Goal: Find specific page/section: Find specific page/section

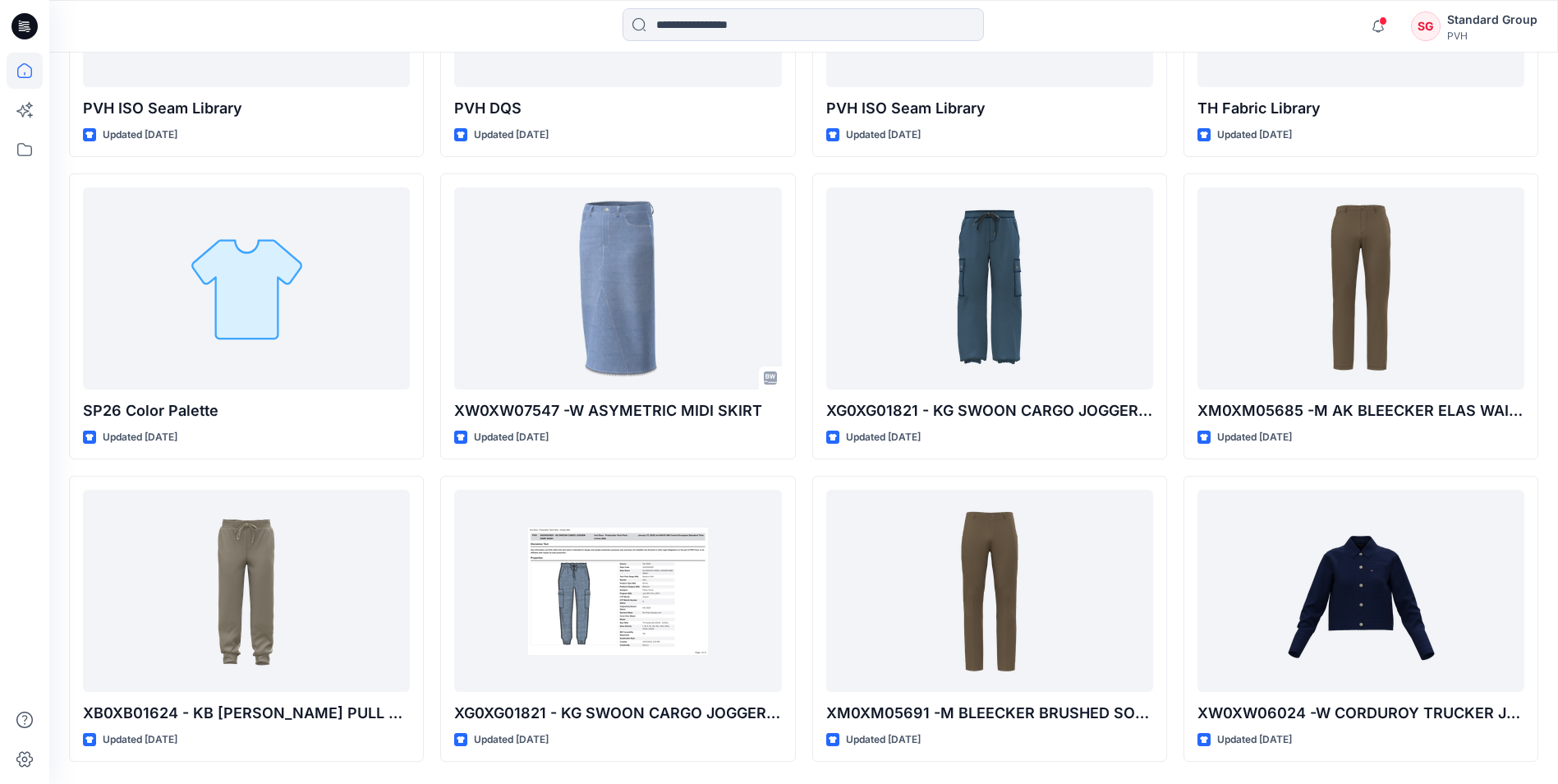
scroll to position [4379, 0]
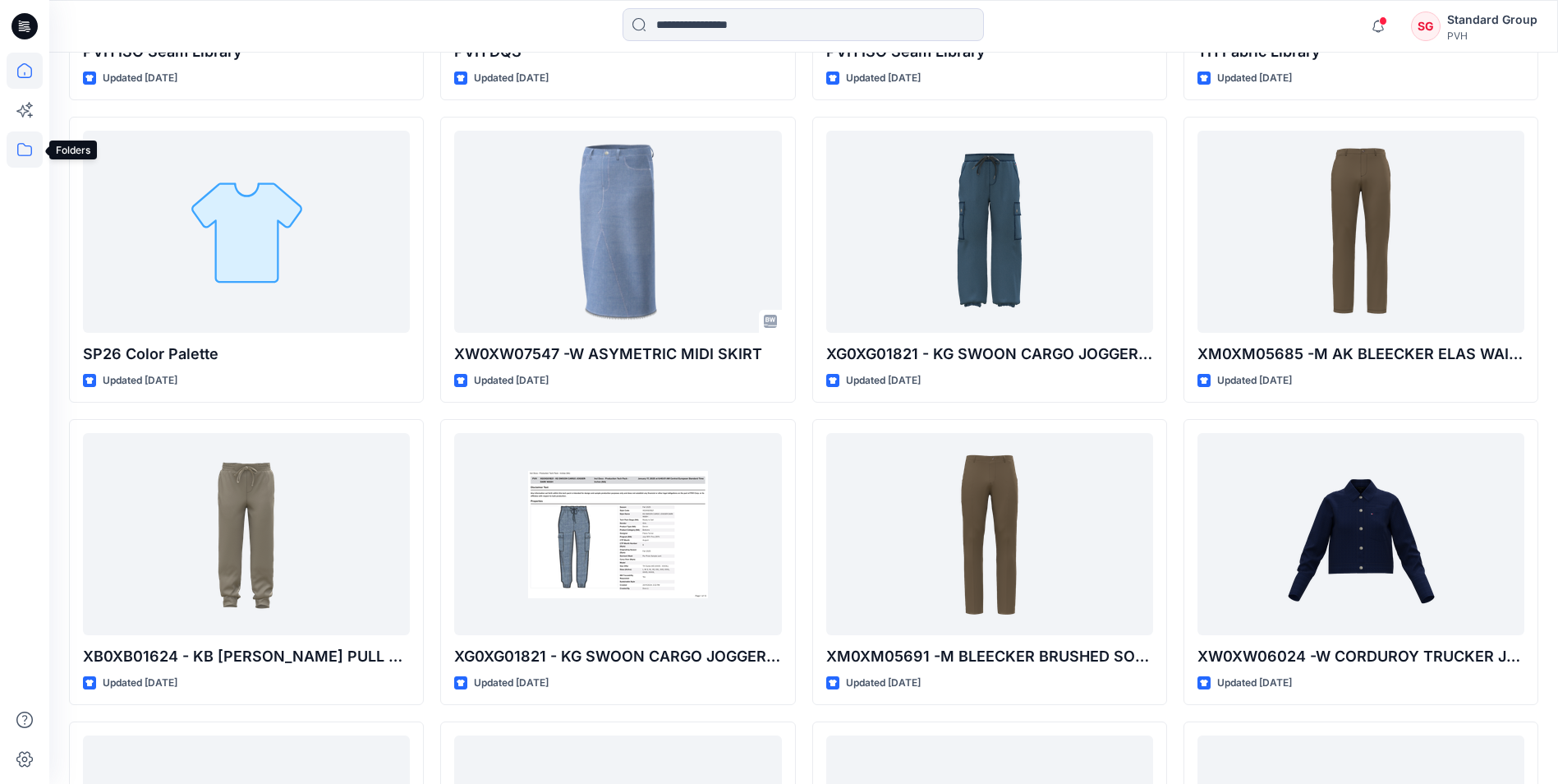
click at [23, 154] on icon at bounding box center [24, 149] width 36 height 36
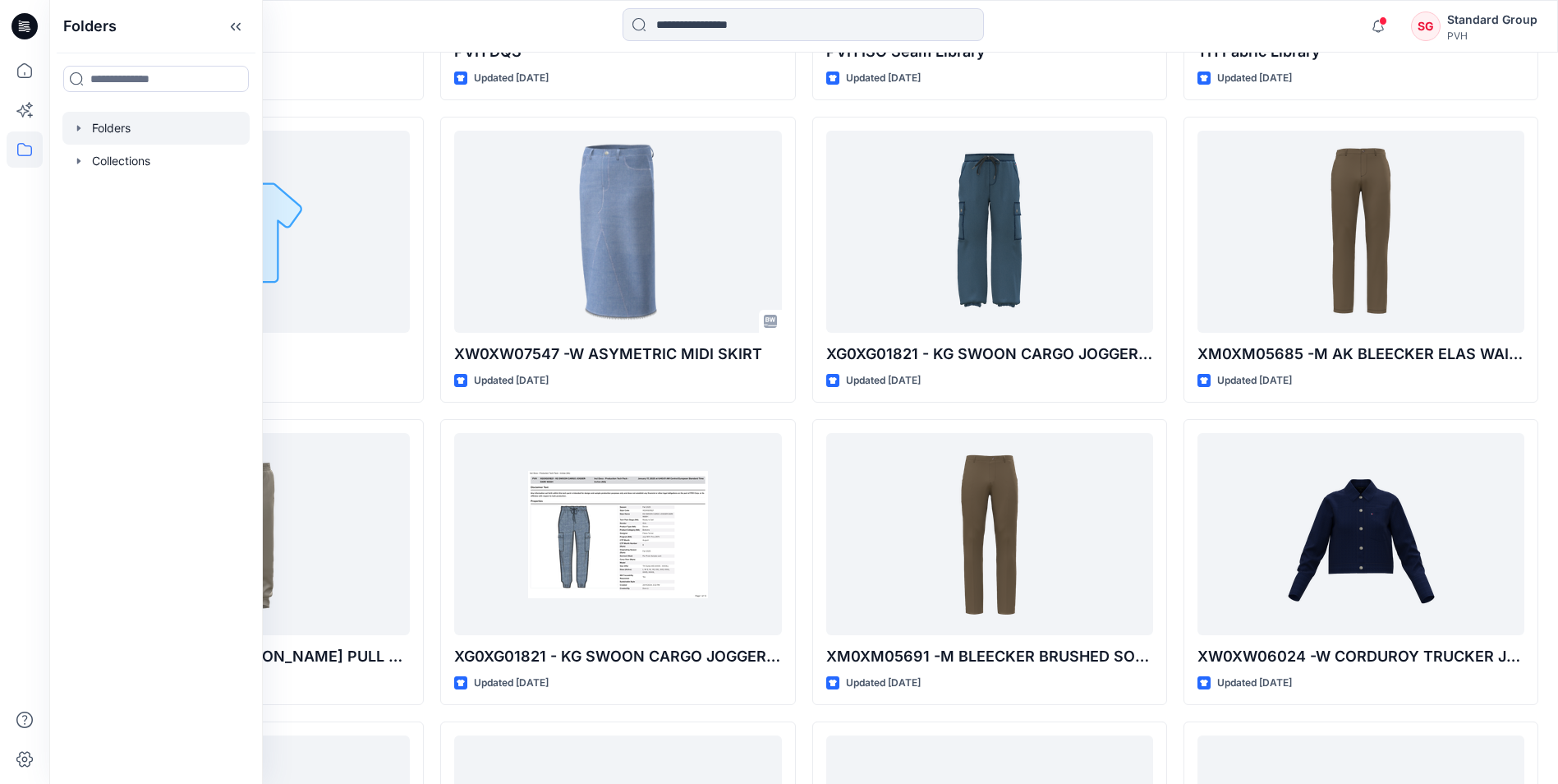
click at [126, 131] on div at bounding box center [156, 128] width 187 height 33
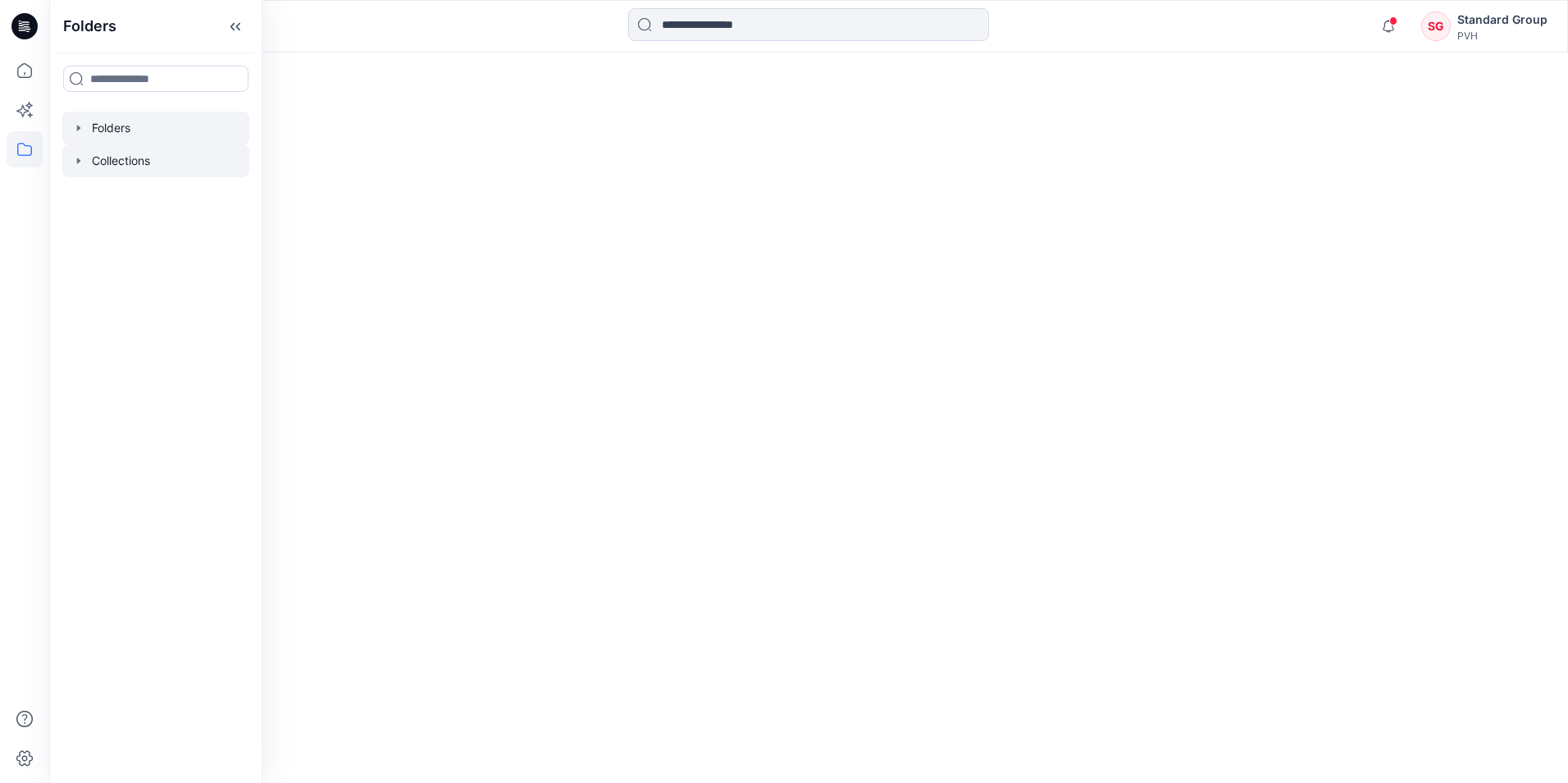
click at [126, 160] on div at bounding box center [156, 161] width 187 height 33
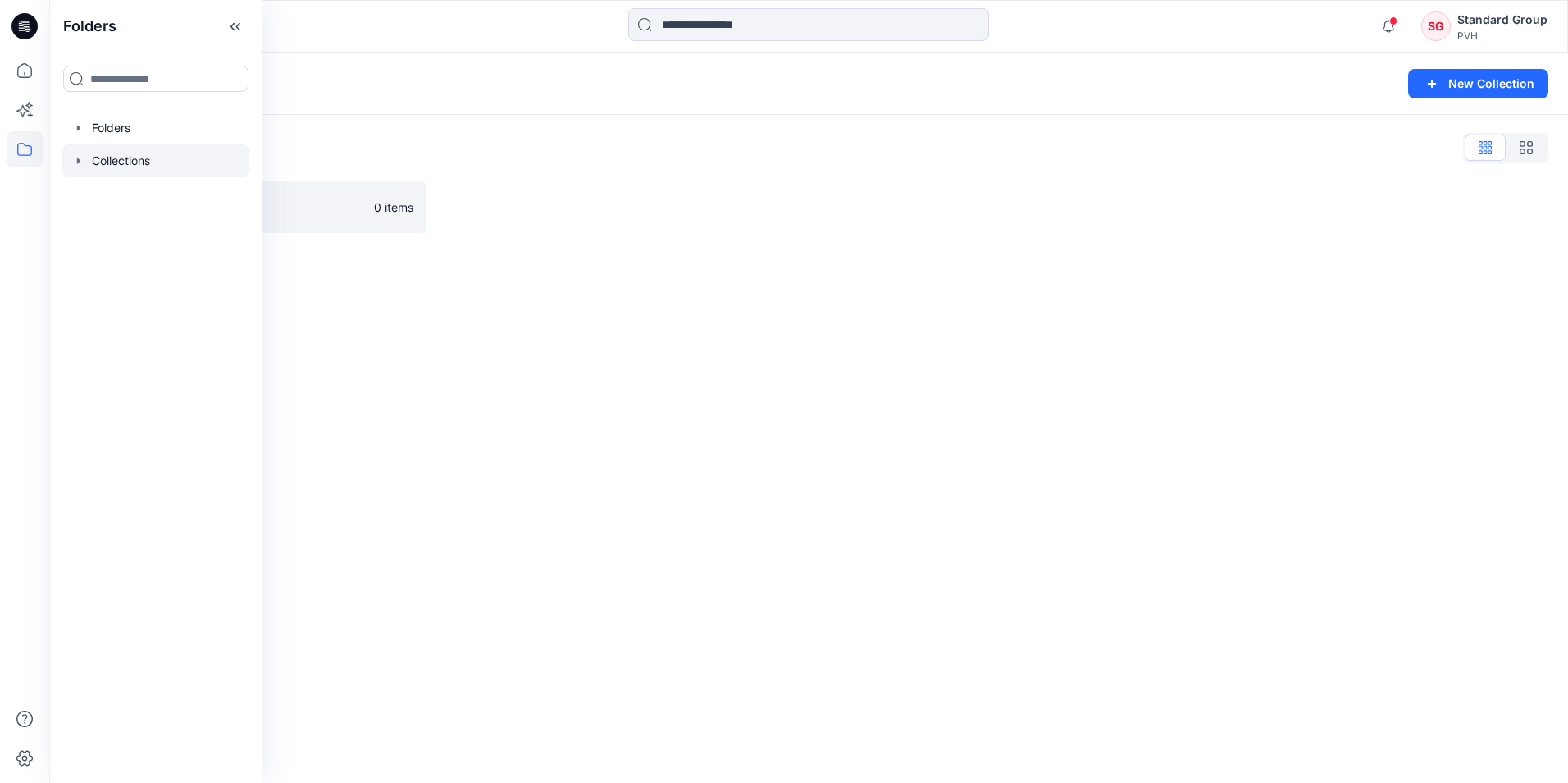
click at [429, 279] on div "Collections New Collection Collections List Fall 24 0 items" at bounding box center [808, 417] width 1519 height 730
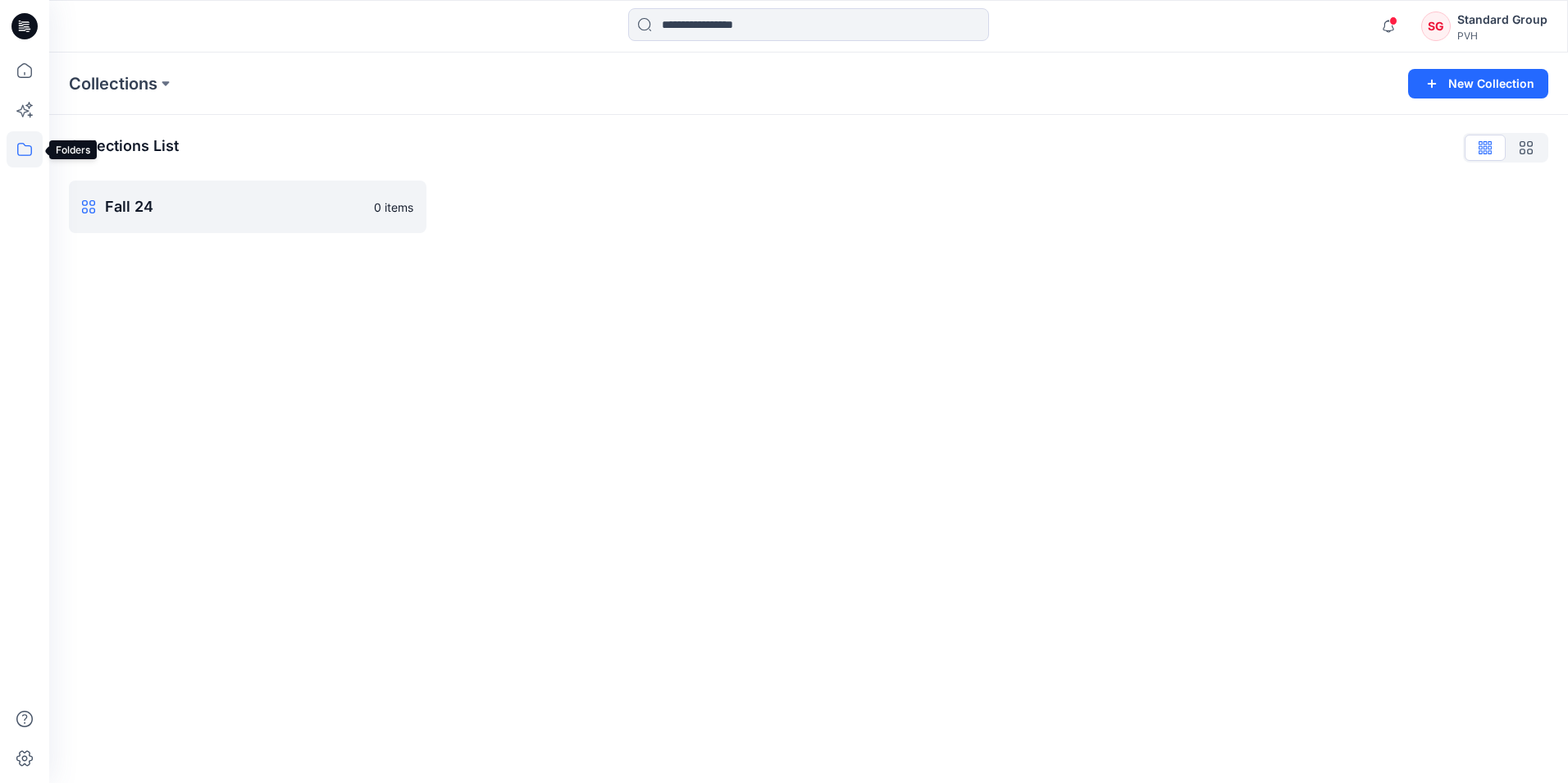
click at [27, 145] on icon at bounding box center [24, 148] width 36 height 36
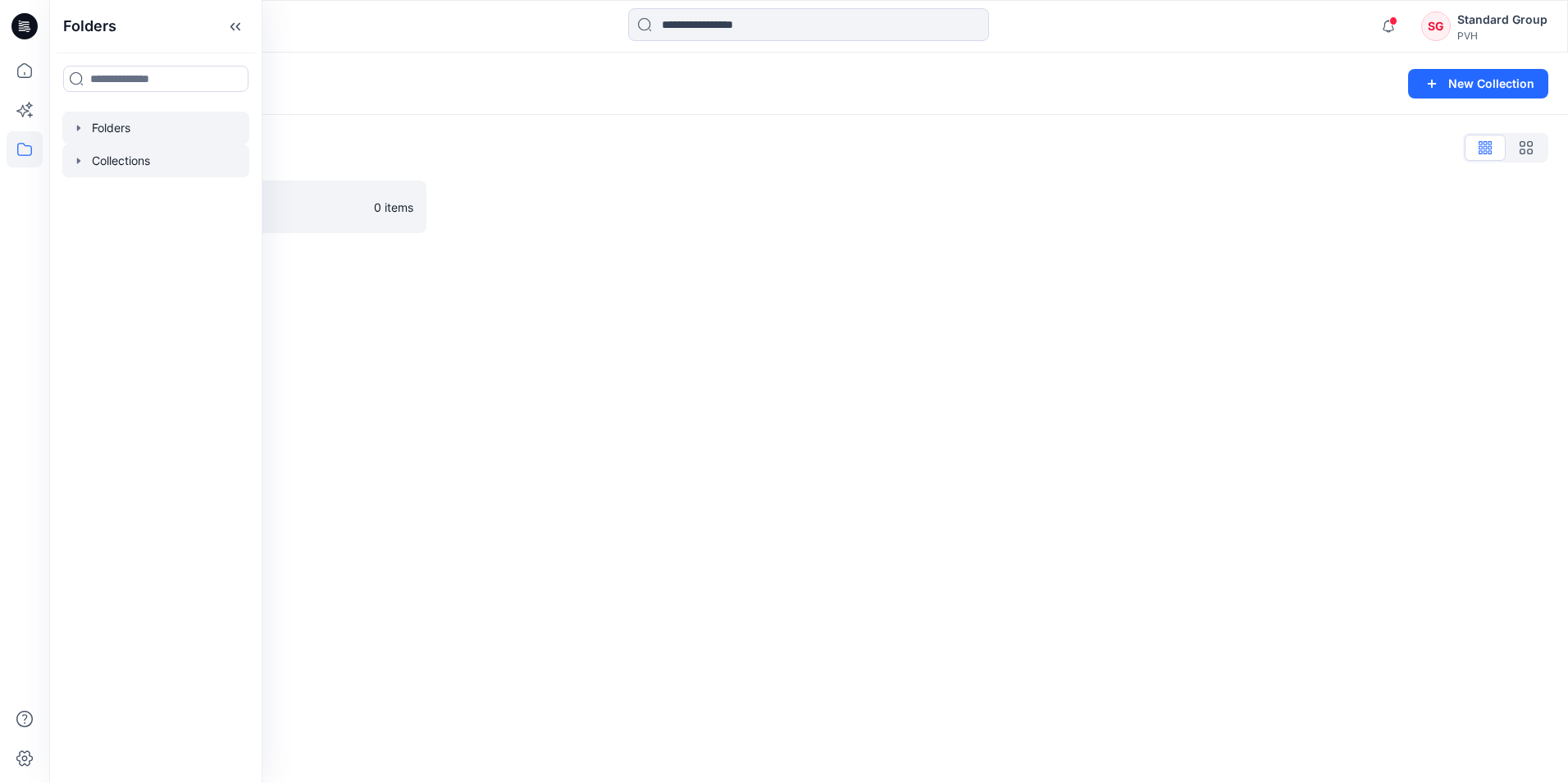
click at [123, 137] on div at bounding box center [156, 128] width 187 height 33
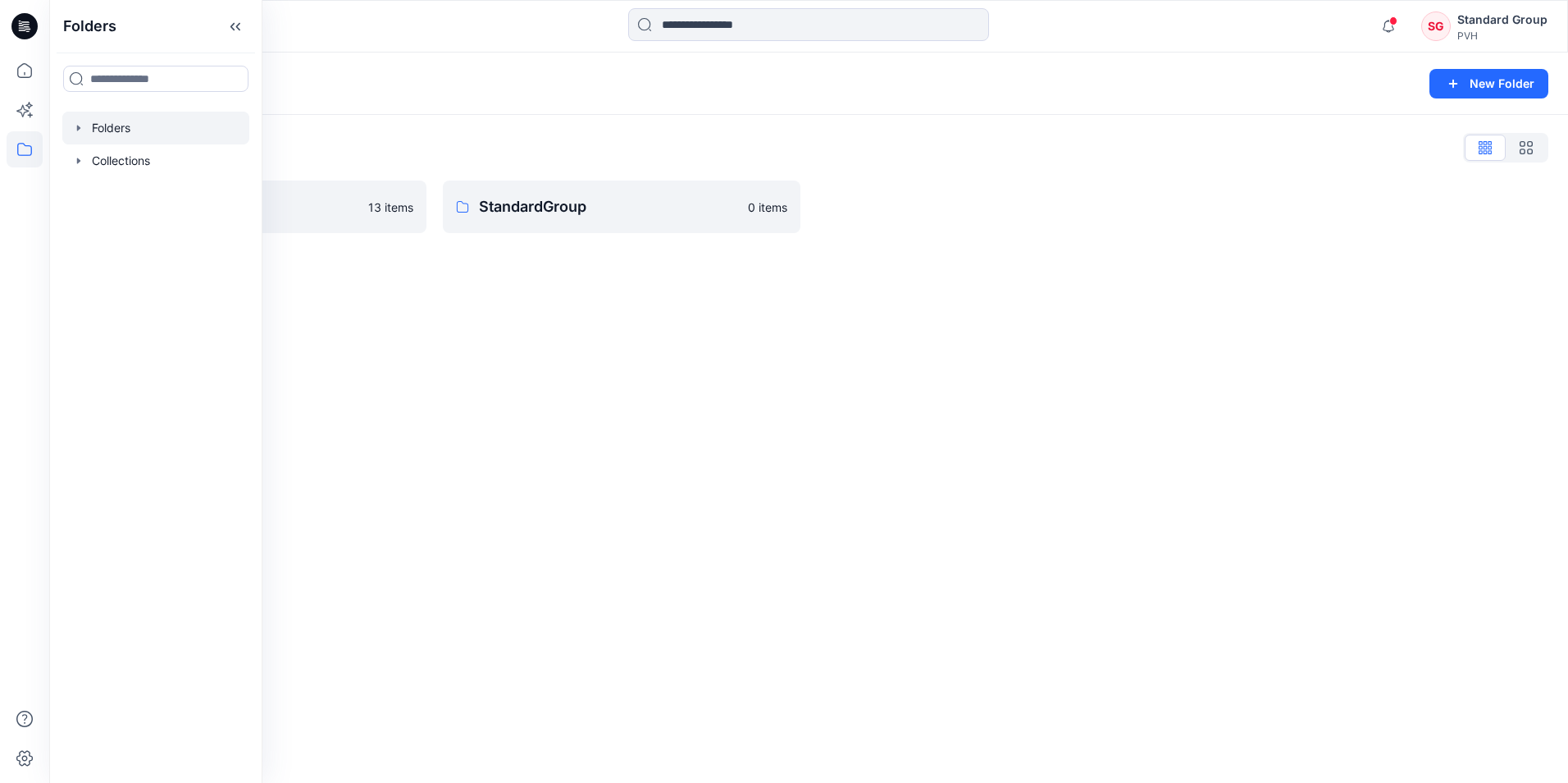
click at [569, 343] on div "Folders New Folder Folders List PVH ASSETS 13 items StandardGroup 0 items" at bounding box center [808, 417] width 1519 height 730
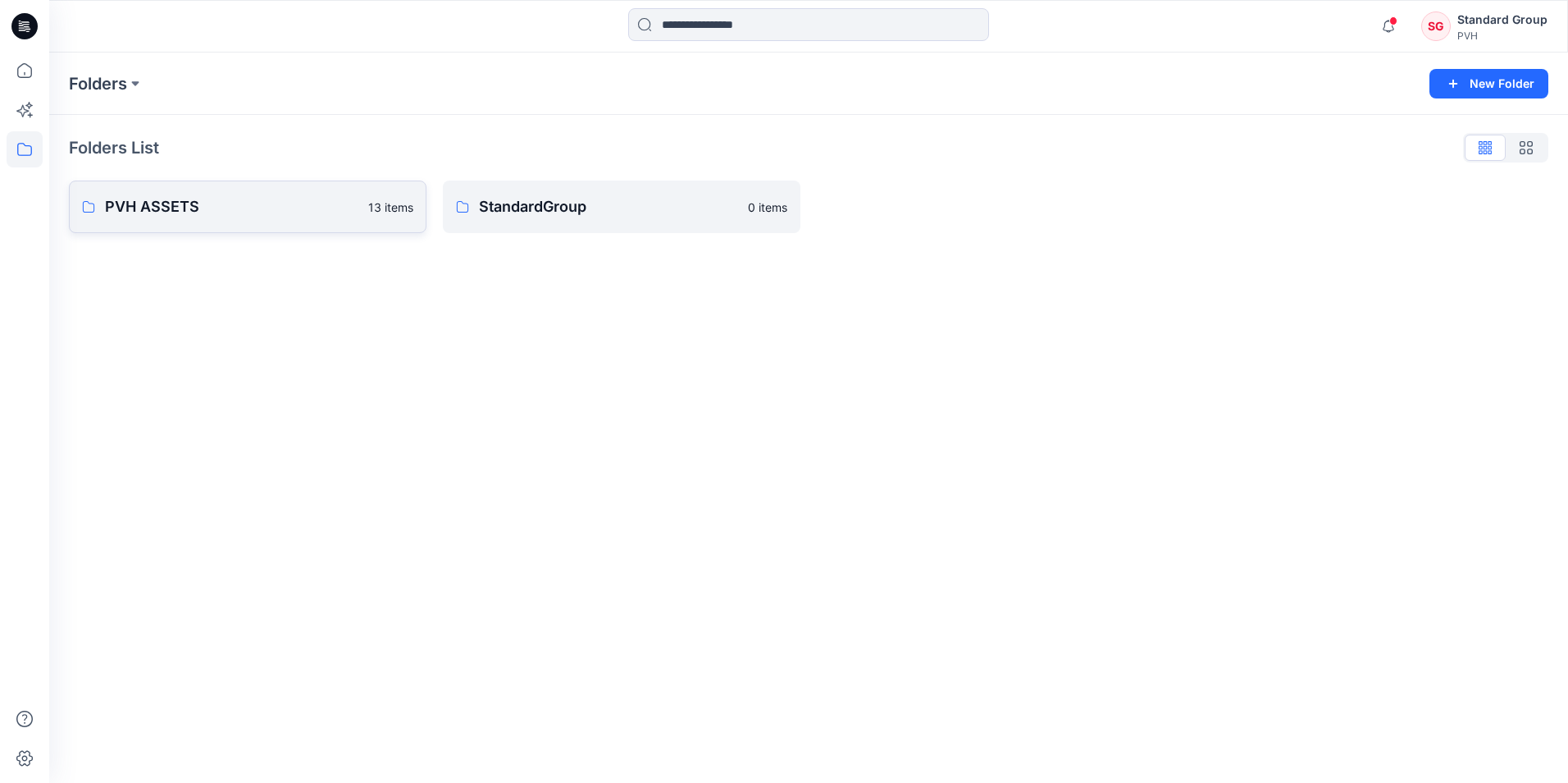
click at [298, 220] on link "PVH ASSETS 13 items" at bounding box center [247, 206] width 358 height 52
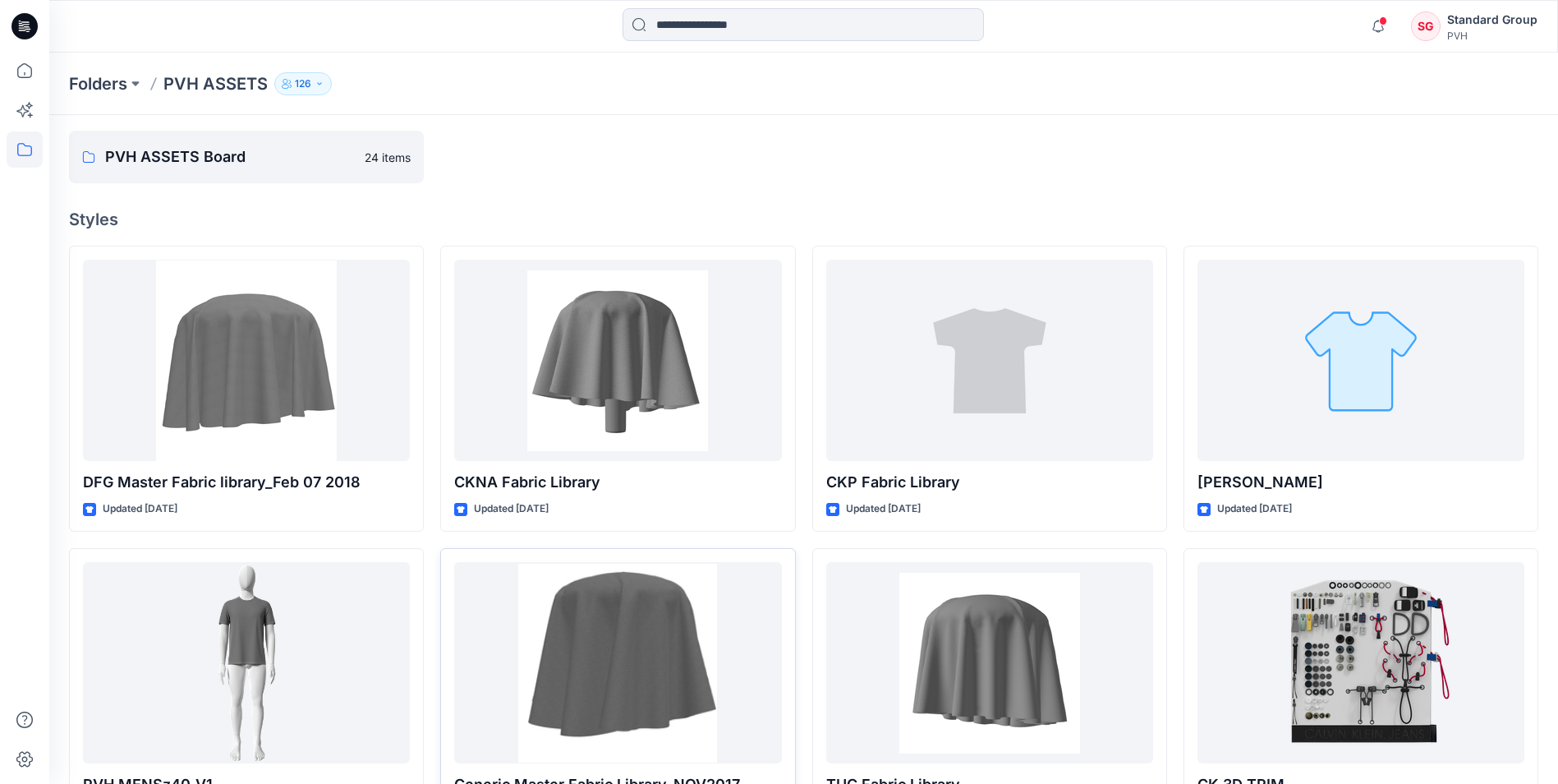
scroll to position [485, 0]
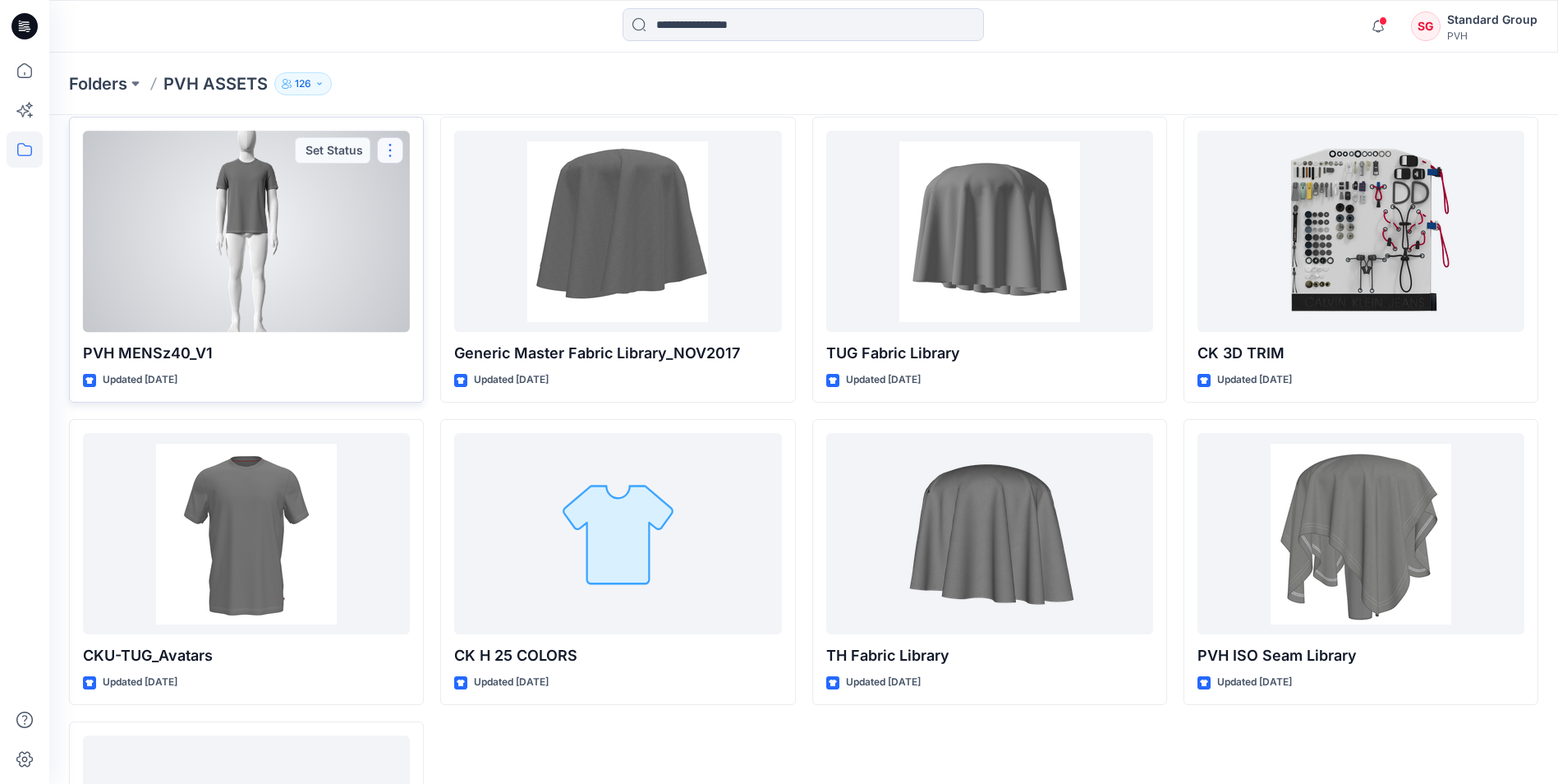
click at [389, 152] on button "button" at bounding box center [390, 150] width 27 height 27
click at [320, 219] on div at bounding box center [246, 230] width 327 height 201
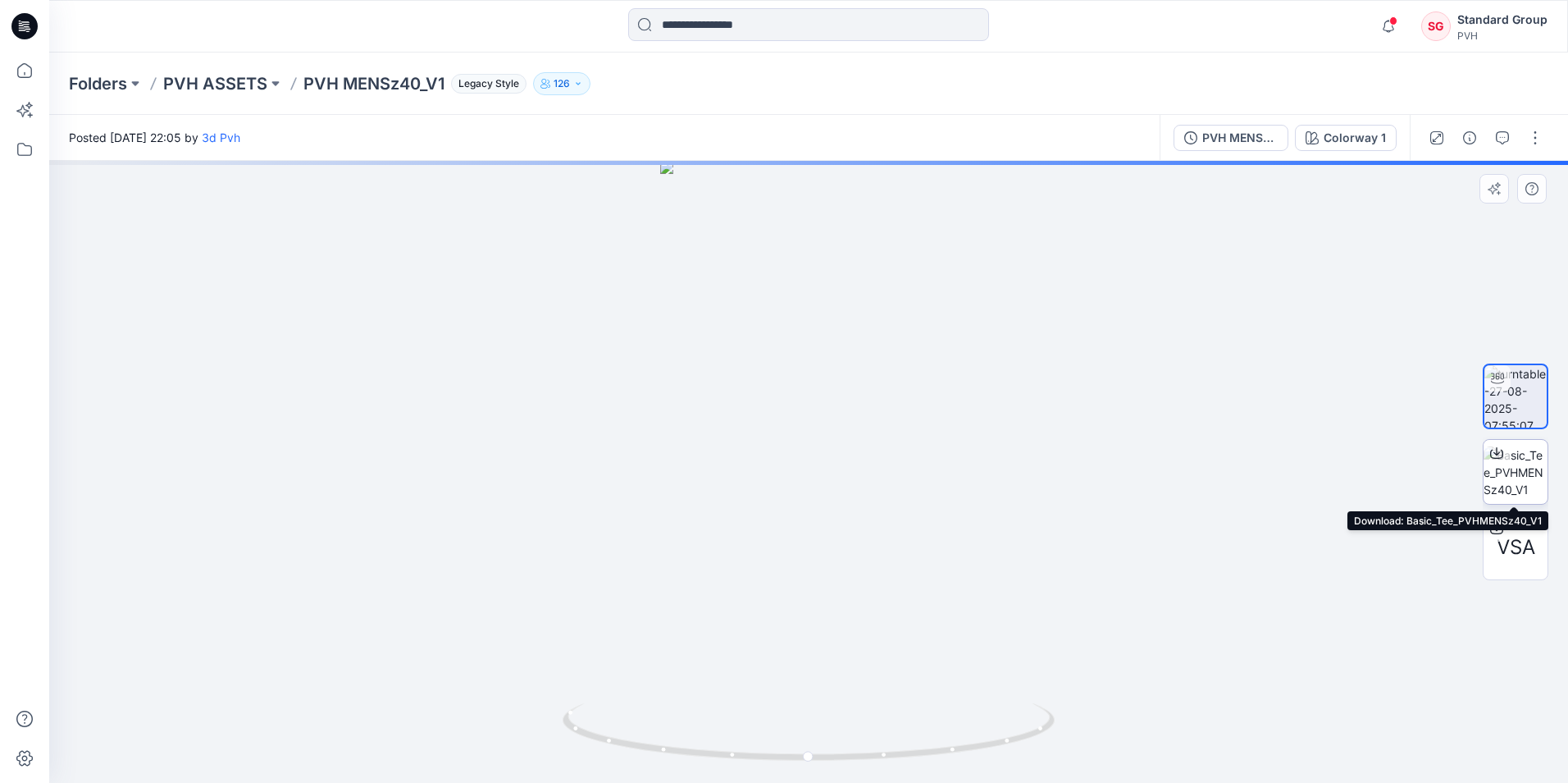
click at [1497, 455] on icon at bounding box center [1496, 451] width 6 height 8
click at [1173, 233] on div at bounding box center [808, 472] width 1519 height 622
